Goal: Check status

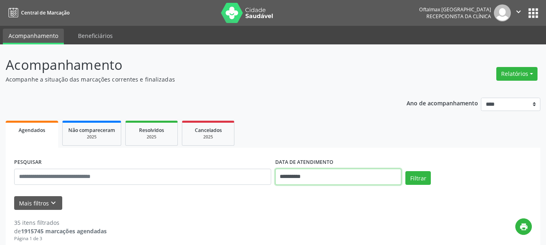
click at [309, 177] on input "**********" at bounding box center [338, 177] width 126 height 16
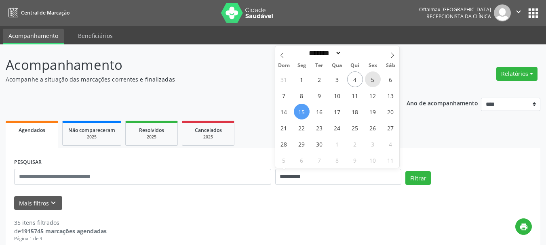
click at [373, 79] on span "5" at bounding box center [373, 80] width 16 height 16
type input "**********"
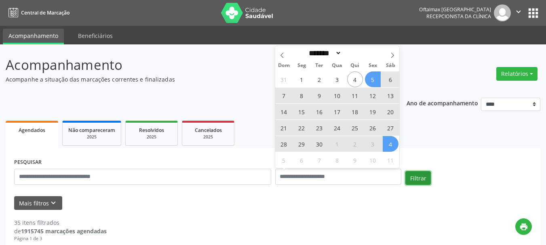
click at [419, 175] on button "Filtrar" at bounding box center [417, 178] width 25 height 14
select select "*"
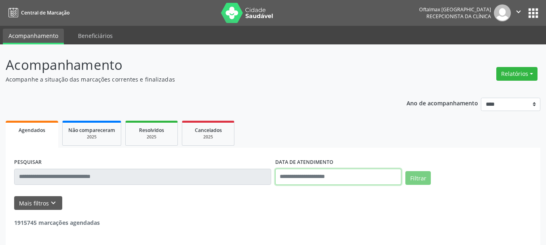
click at [330, 178] on input "text" at bounding box center [338, 177] width 126 height 16
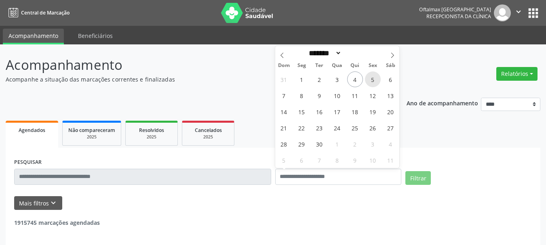
click at [371, 82] on span "5" at bounding box center [373, 80] width 16 height 16
type input "**********"
click at [371, 82] on span "5" at bounding box center [373, 80] width 16 height 16
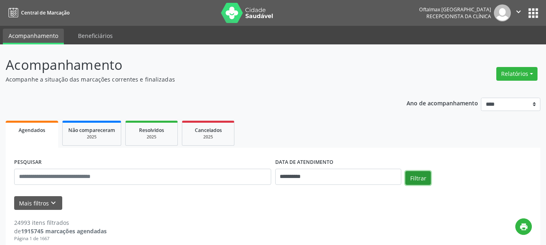
click at [419, 178] on button "Filtrar" at bounding box center [417, 178] width 25 height 14
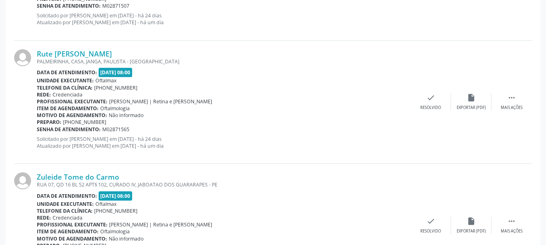
scroll to position [354, 0]
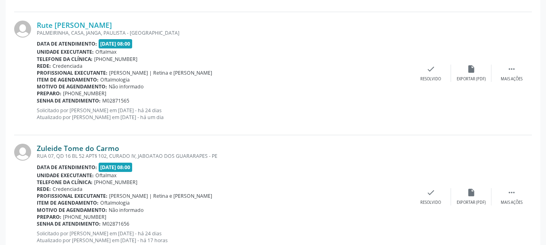
click at [99, 148] on link "Zuleide Tome do Carmo" at bounding box center [78, 148] width 82 height 9
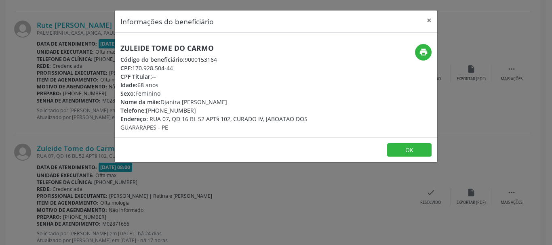
drag, startPoint x: 135, startPoint y: 69, endPoint x: 180, endPoint y: 70, distance: 45.3
click at [180, 70] on div "CPF: 170.928.504-44" at bounding box center [222, 68] width 204 height 8
copy div "170.928.504-44"
click at [406, 150] on button "OK" at bounding box center [409, 150] width 44 height 14
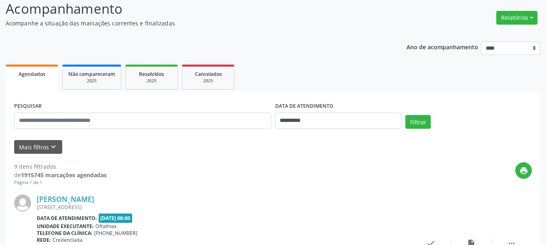
scroll to position [0, 0]
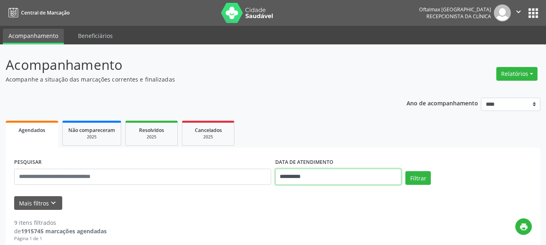
click at [366, 179] on input "**********" at bounding box center [338, 177] width 126 height 16
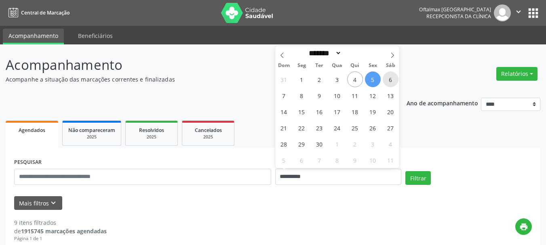
click at [390, 79] on span "6" at bounding box center [391, 80] width 16 height 16
type input "**********"
click at [390, 79] on span "6" at bounding box center [391, 80] width 16 height 16
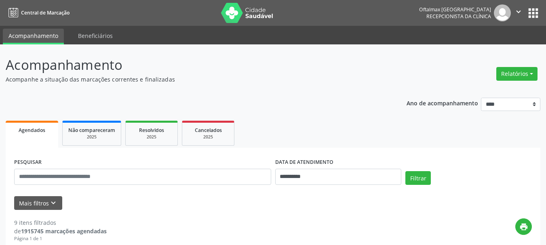
click at [390, 79] on header "Acompanhamento Acompanhe a situação das marcações correntes e finalizadas Relat…" at bounding box center [273, 69] width 535 height 29
click at [418, 179] on button "Filtrar" at bounding box center [417, 178] width 25 height 14
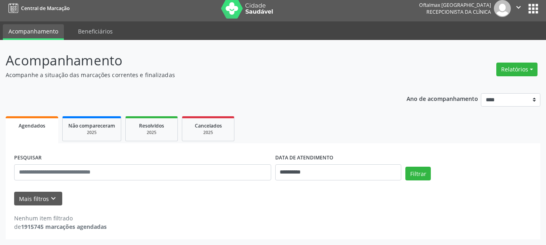
scroll to position [4, 0]
click at [421, 174] on button "Filtrar" at bounding box center [417, 174] width 25 height 14
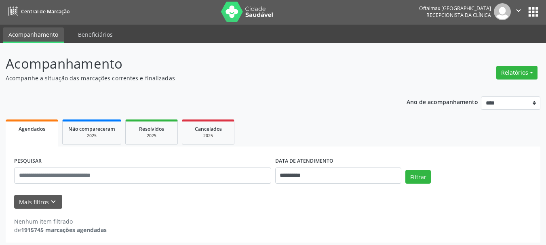
scroll to position [0, 0]
